Goal: Task Accomplishment & Management: Use online tool/utility

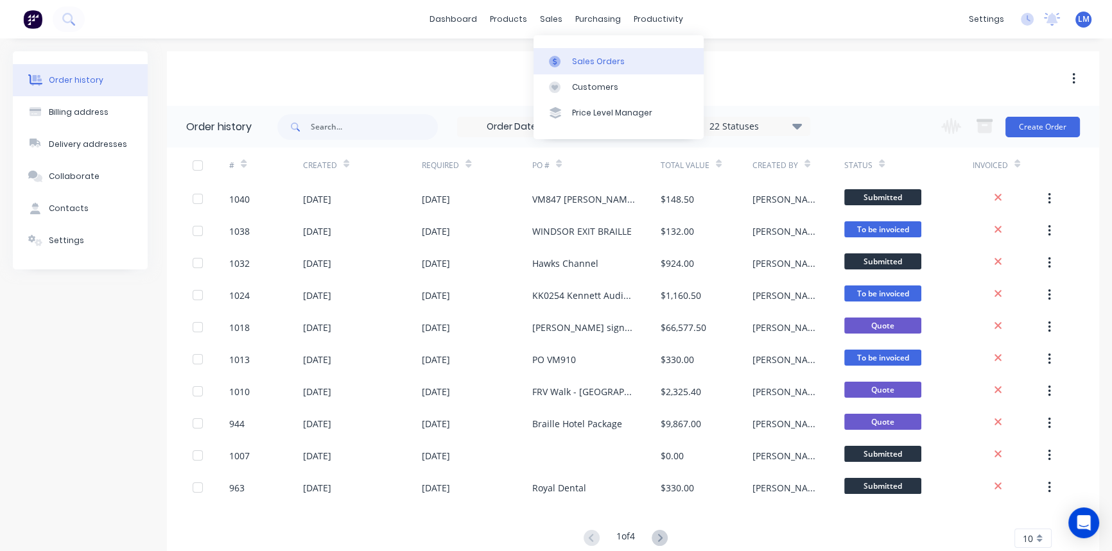
click at [586, 55] on link "Sales Orders" at bounding box center [618, 61] width 170 height 26
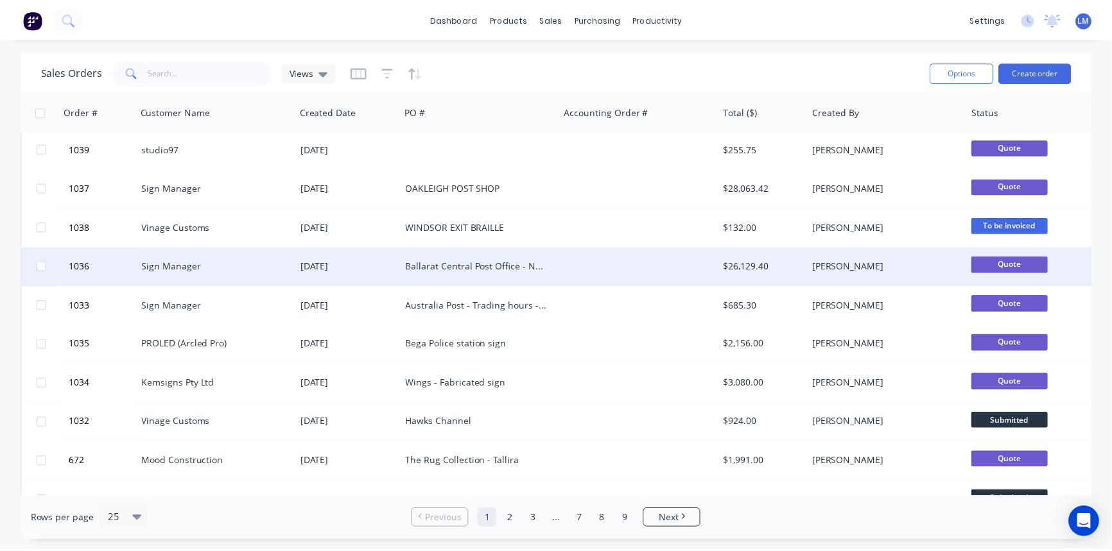
scroll to position [116, 0]
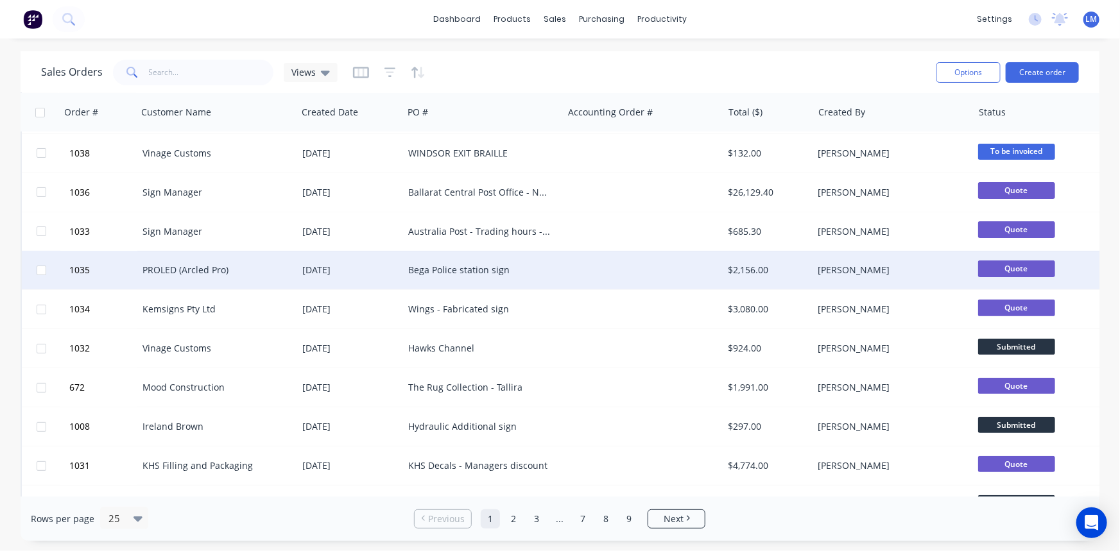
click at [600, 268] on div at bounding box center [643, 270] width 160 height 39
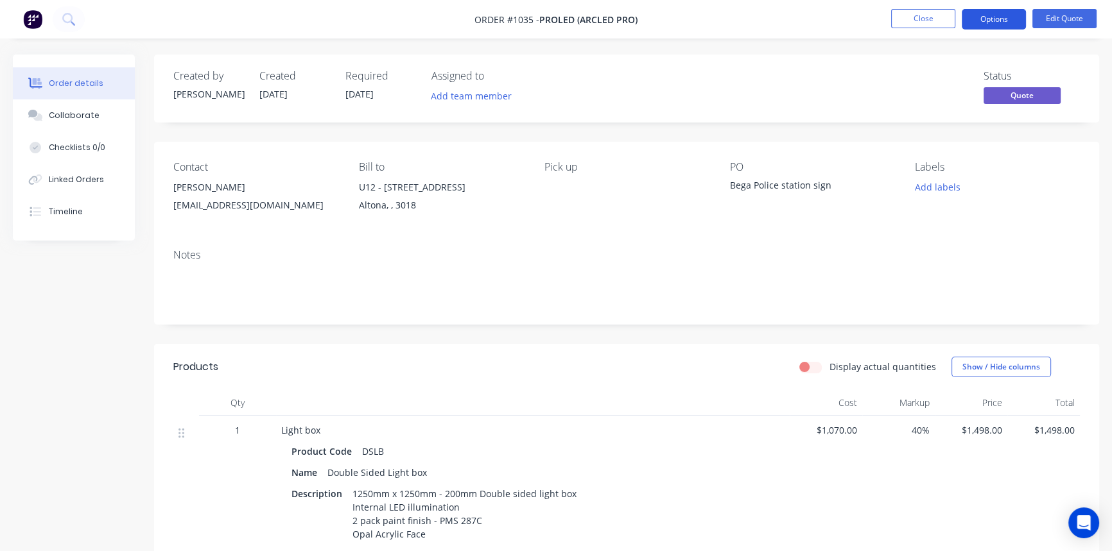
click at [993, 12] on button "Options" at bounding box center [994, 19] width 64 height 21
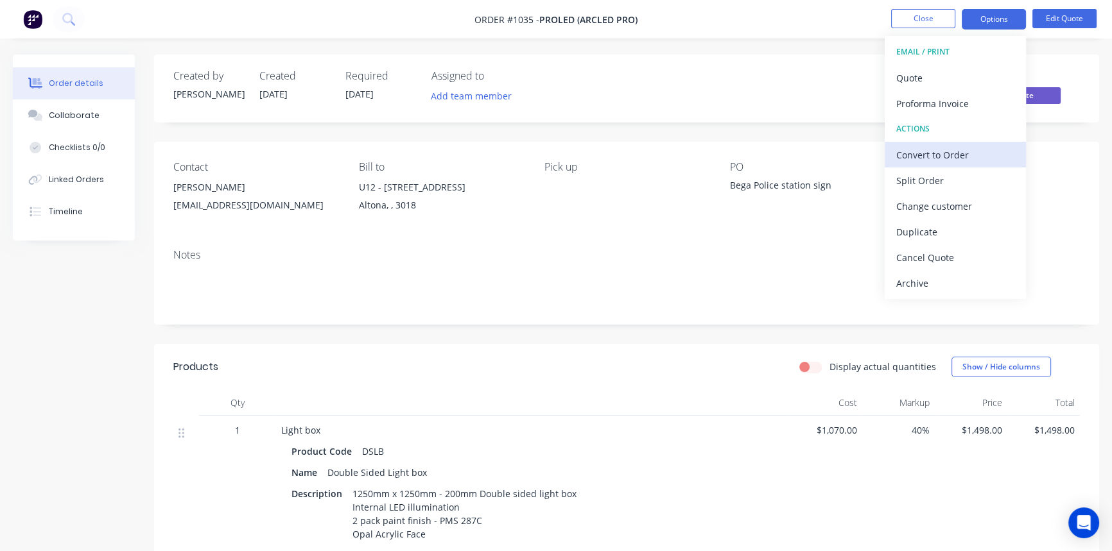
click at [935, 153] on div "Convert to Order" at bounding box center [955, 155] width 118 height 19
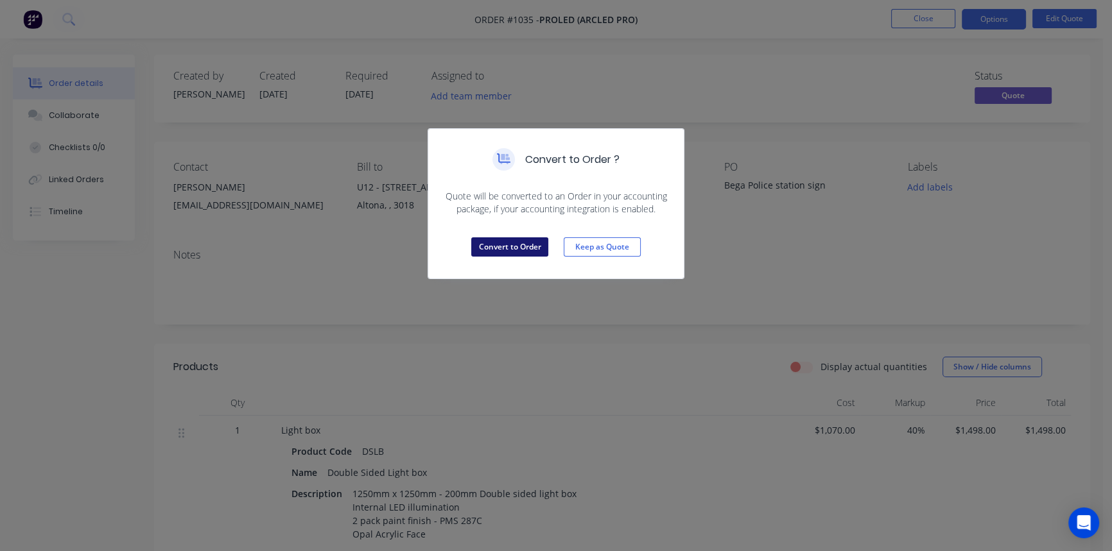
click at [509, 248] on button "Convert to Order" at bounding box center [509, 247] width 77 height 19
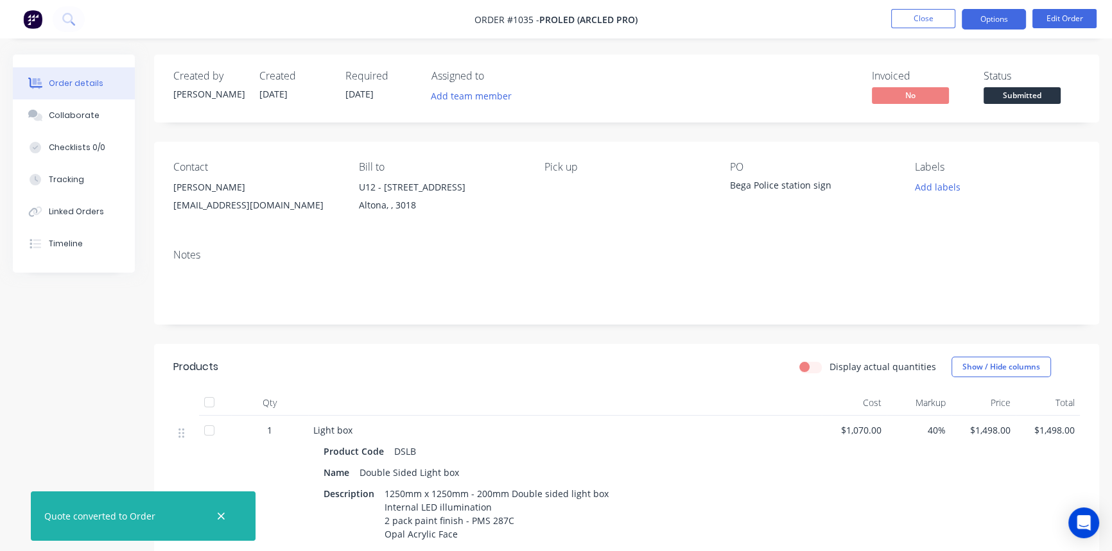
click at [994, 14] on button "Options" at bounding box center [994, 19] width 64 height 21
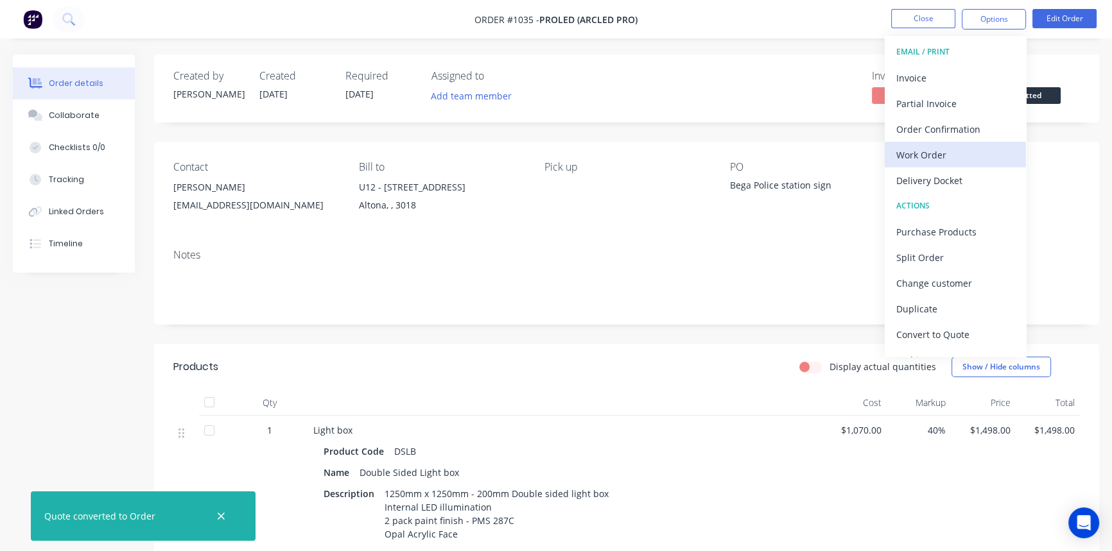
click at [934, 153] on div "Work Order" at bounding box center [955, 155] width 118 height 19
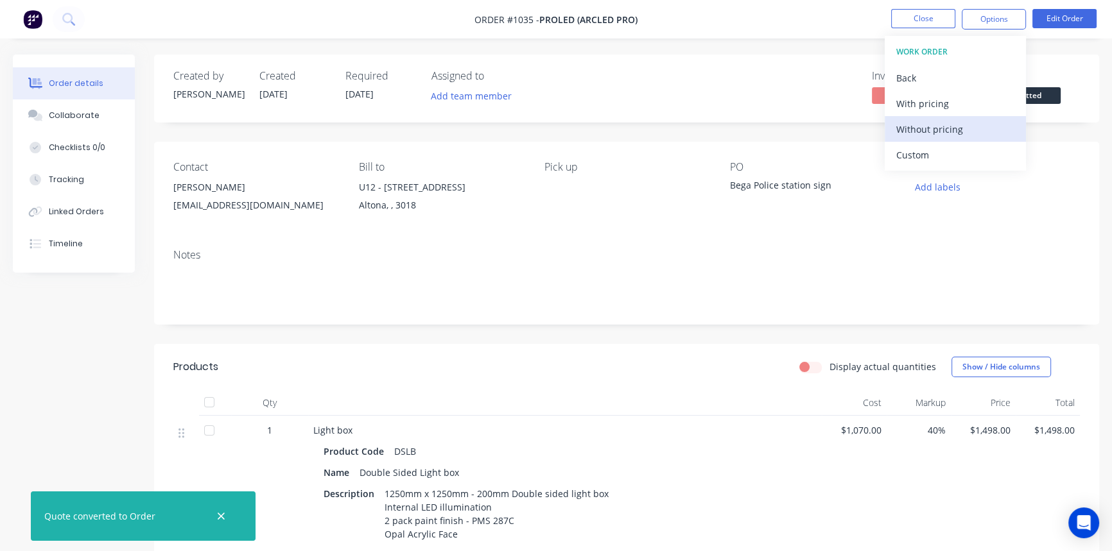
click at [929, 135] on div "Without pricing" at bounding box center [955, 129] width 118 height 19
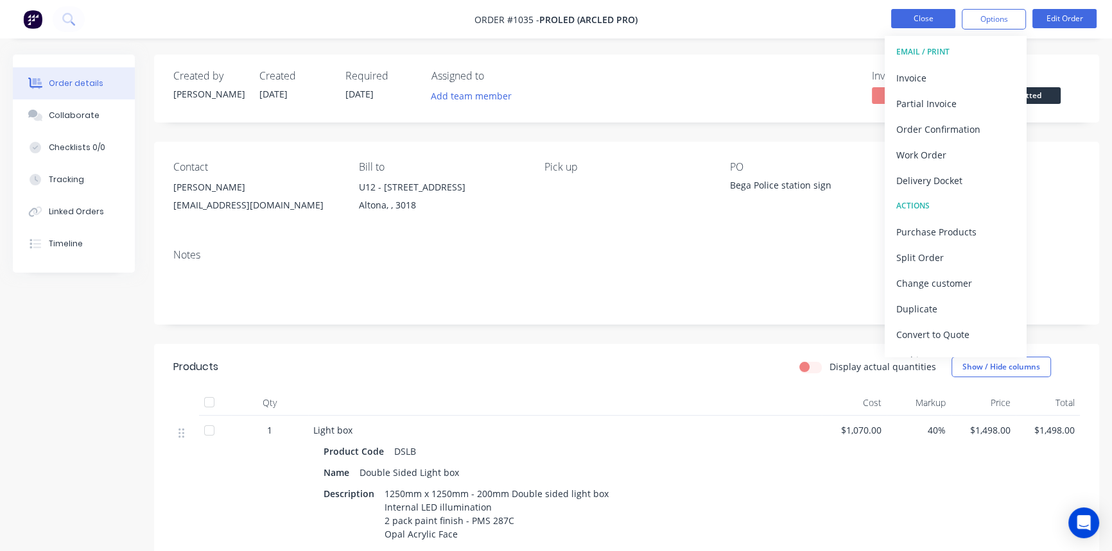
click at [935, 17] on button "Close" at bounding box center [923, 18] width 64 height 19
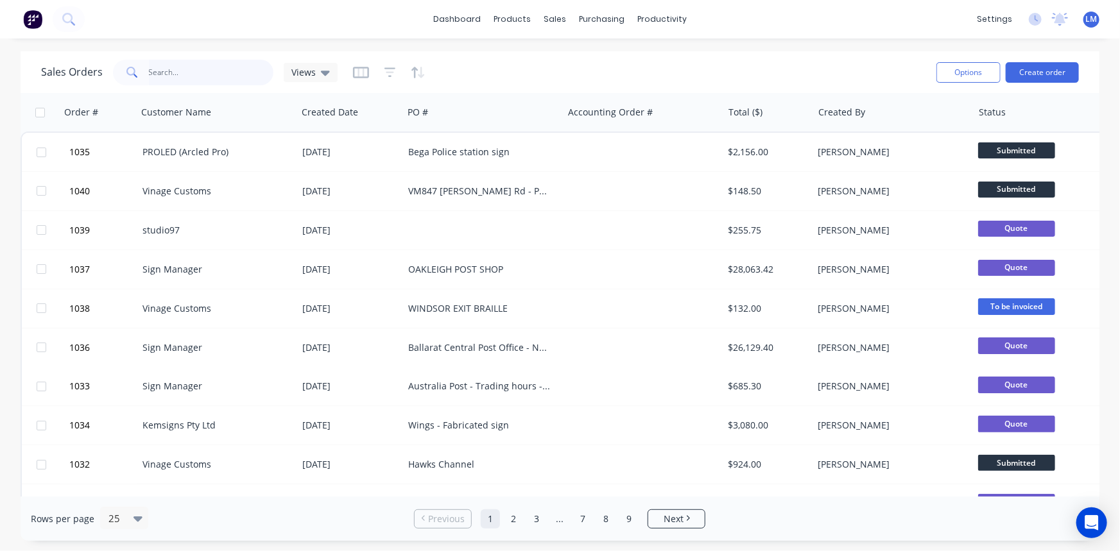
click at [212, 74] on input "text" at bounding box center [211, 73] width 125 height 26
type input "523"
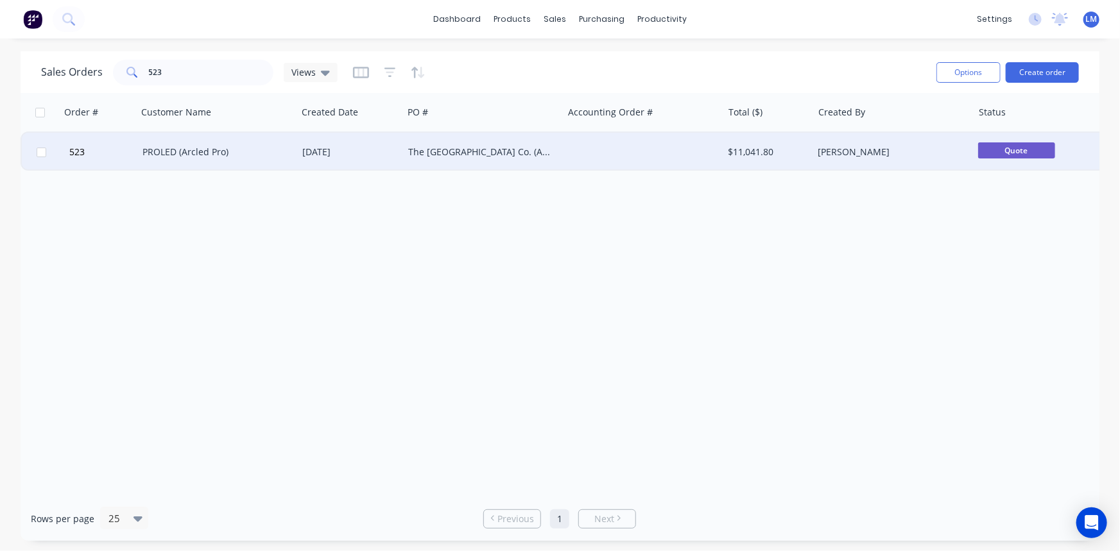
click at [391, 148] on div "[DATE]" at bounding box center [350, 152] width 96 height 13
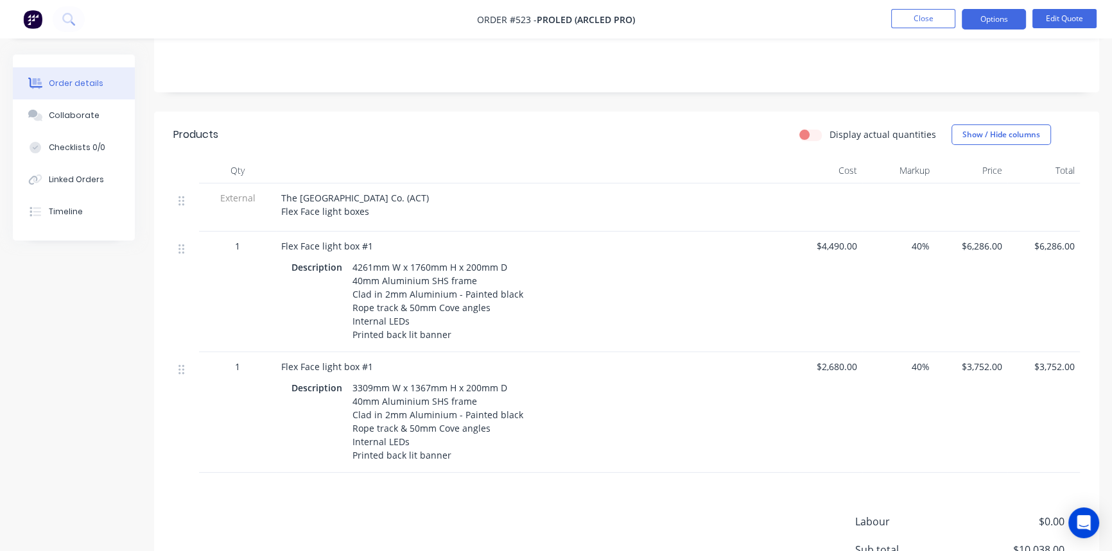
scroll to position [233, 0]
